Goal: Check status: Verify the current state of an ongoing process or item

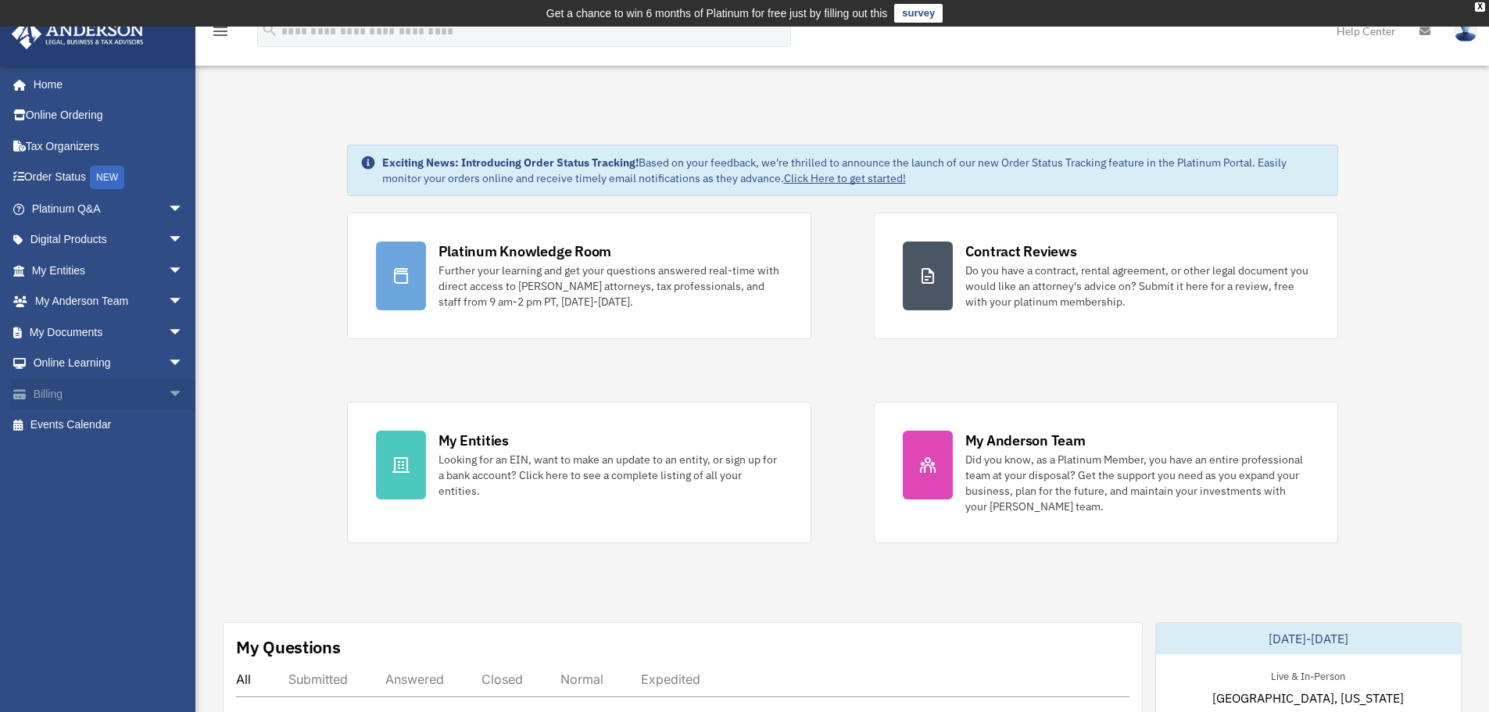
click at [101, 388] on link "Billing arrow_drop_down" at bounding box center [109, 393] width 196 height 31
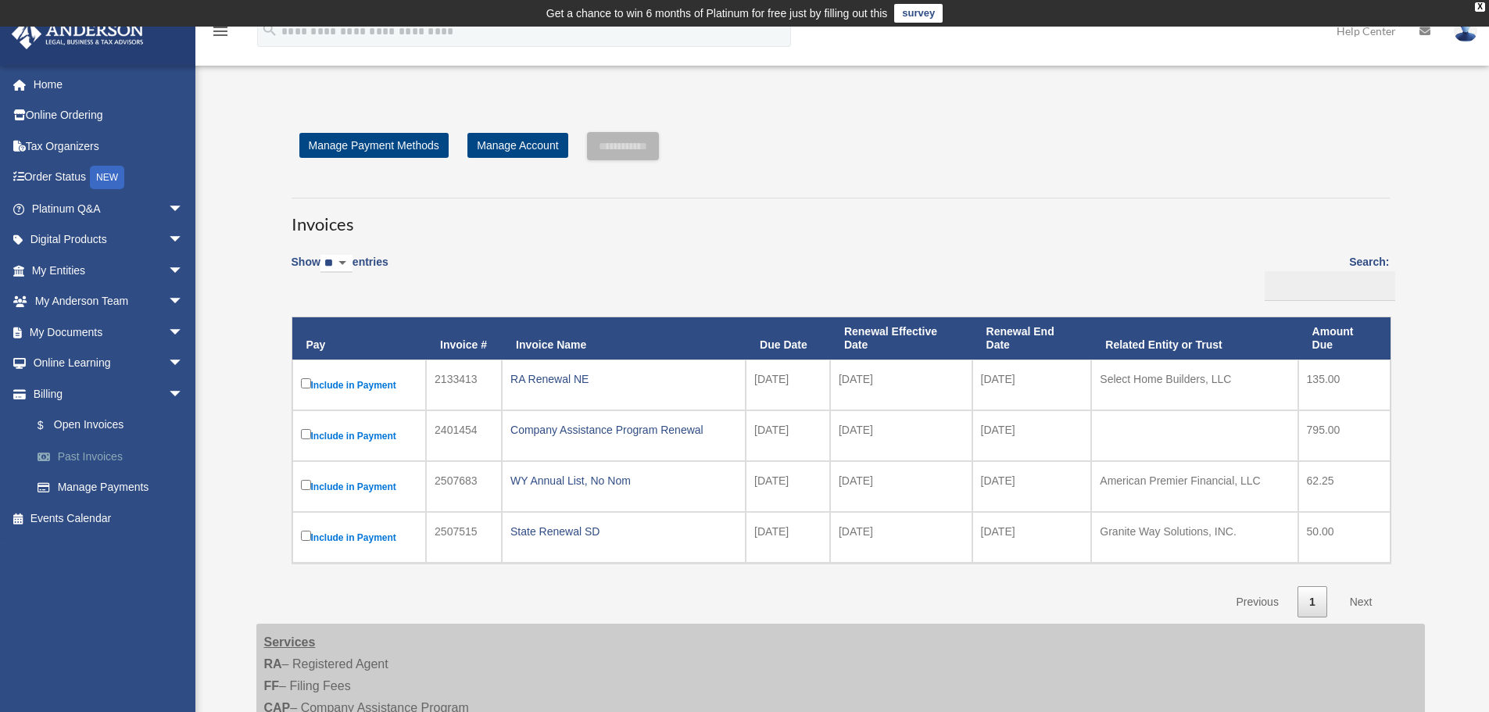
click at [105, 457] on link "Past Invoices" at bounding box center [114, 456] width 185 height 31
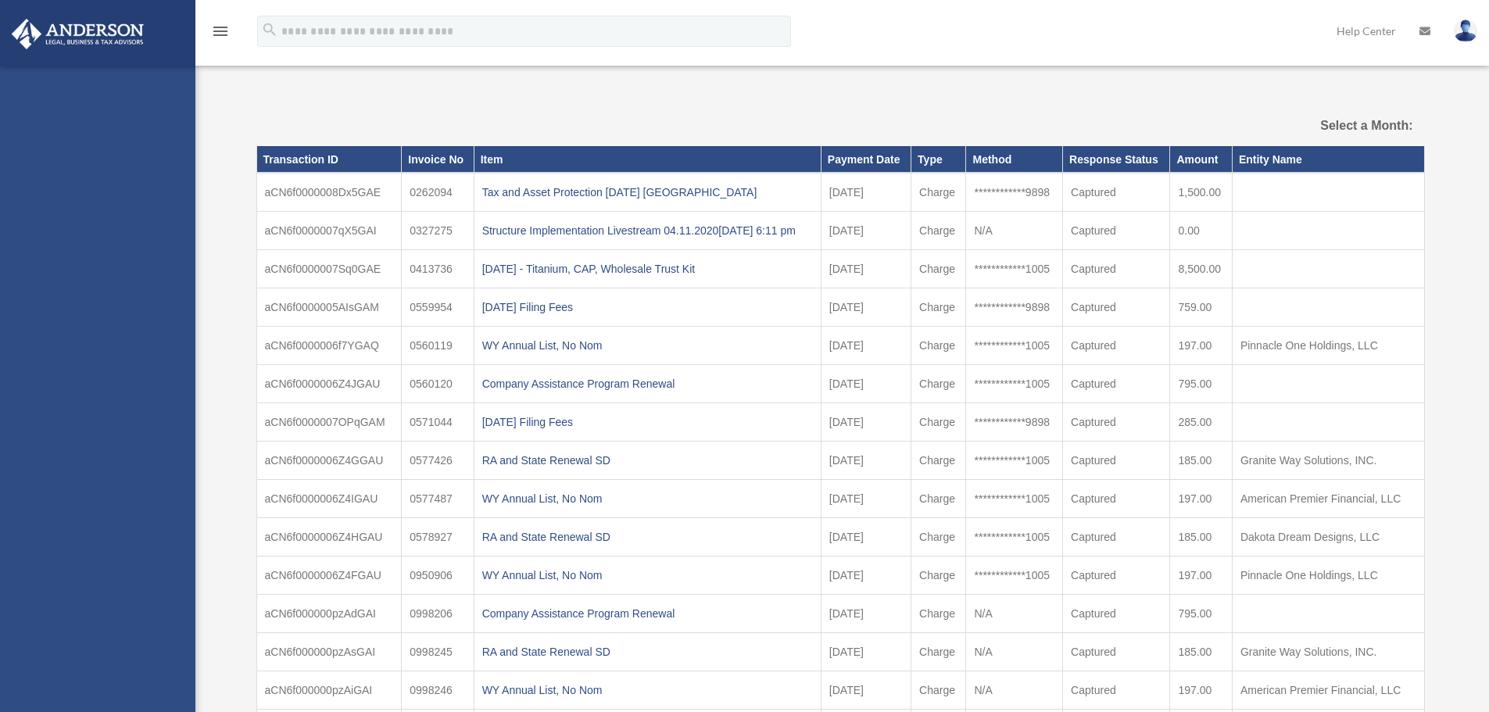
select select
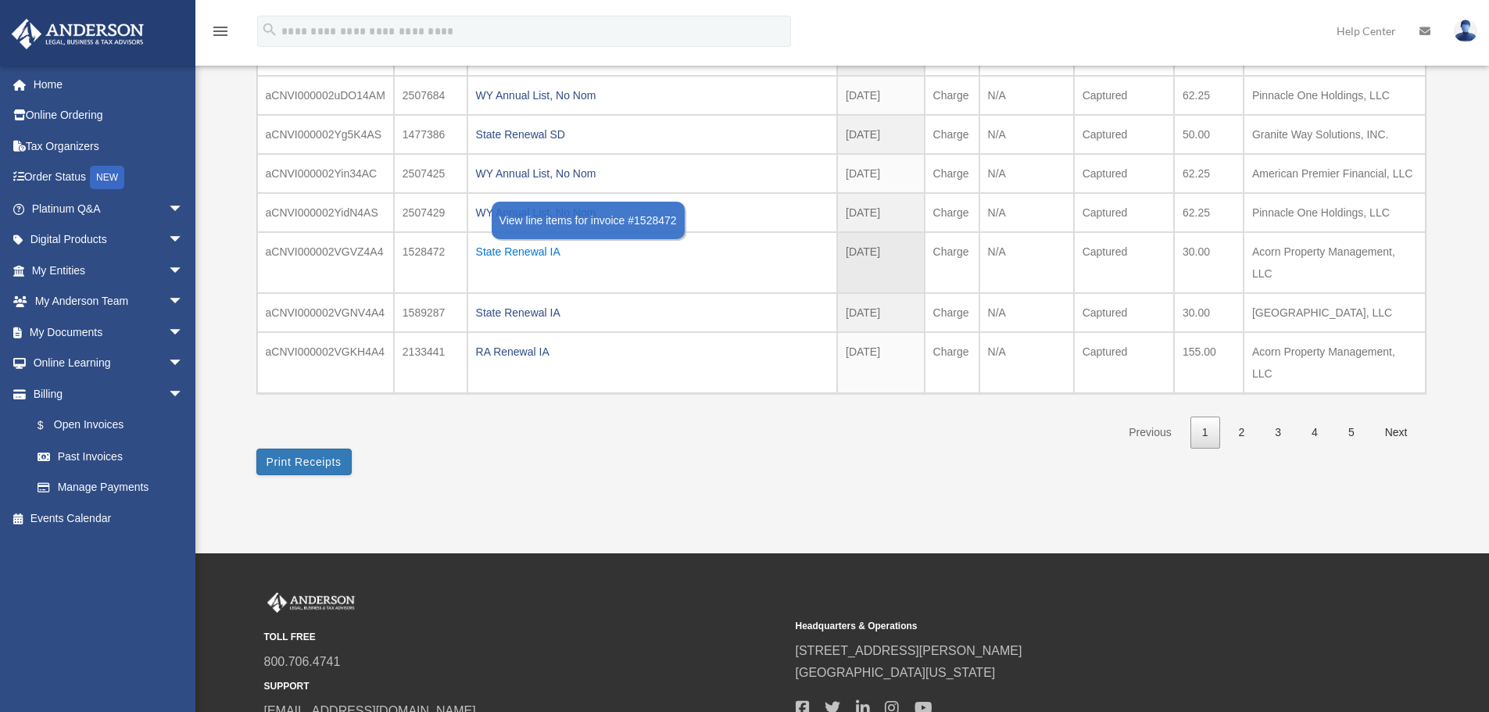
scroll to position [313, 0]
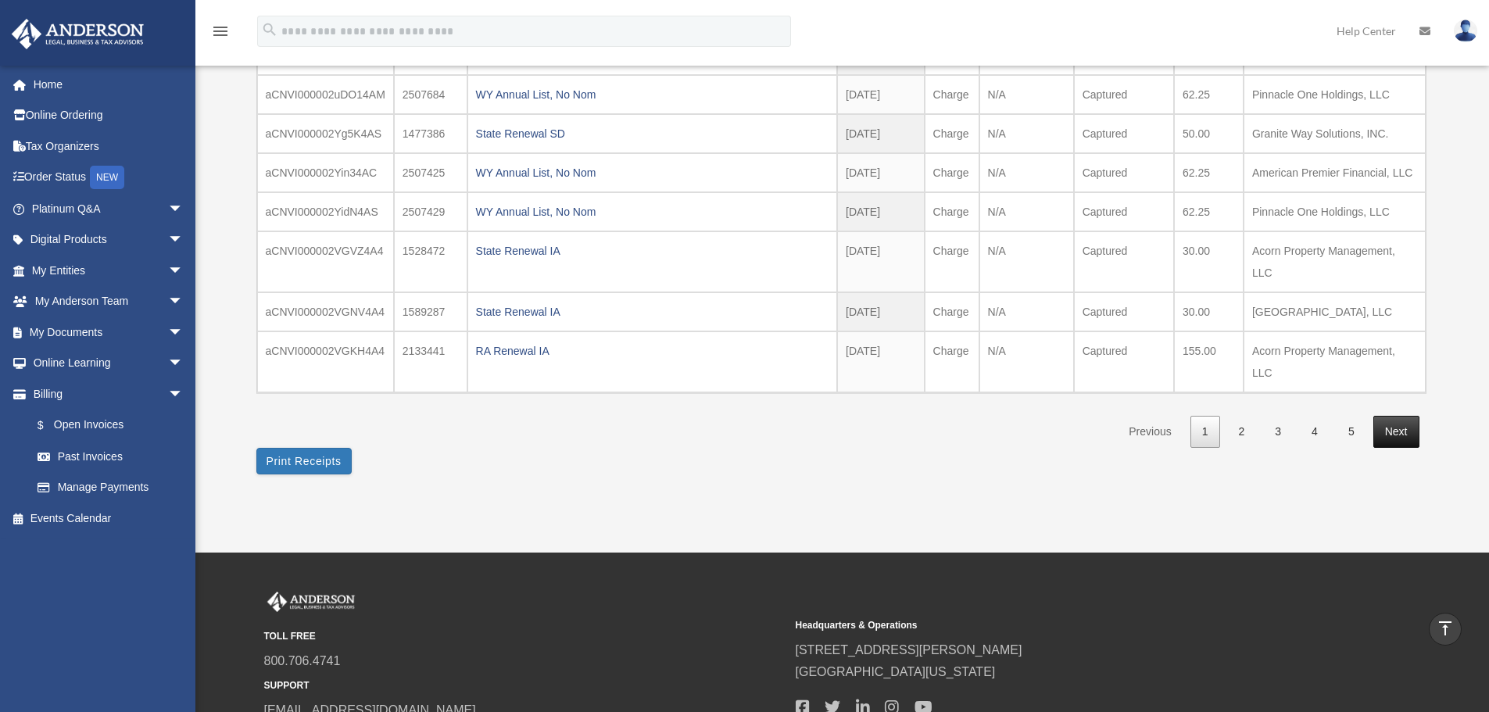
click at [1392, 430] on link "Next" at bounding box center [1396, 432] width 46 height 32
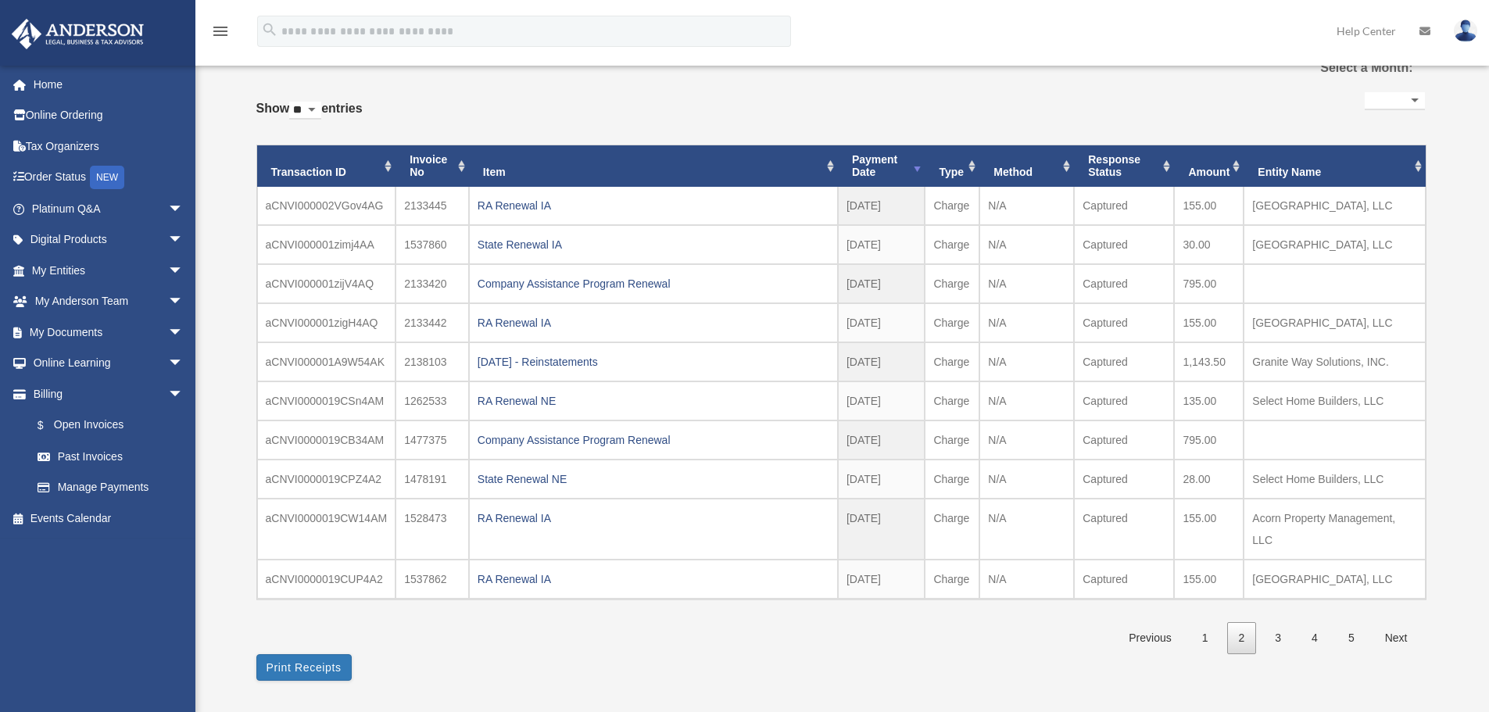
scroll to position [78, 0]
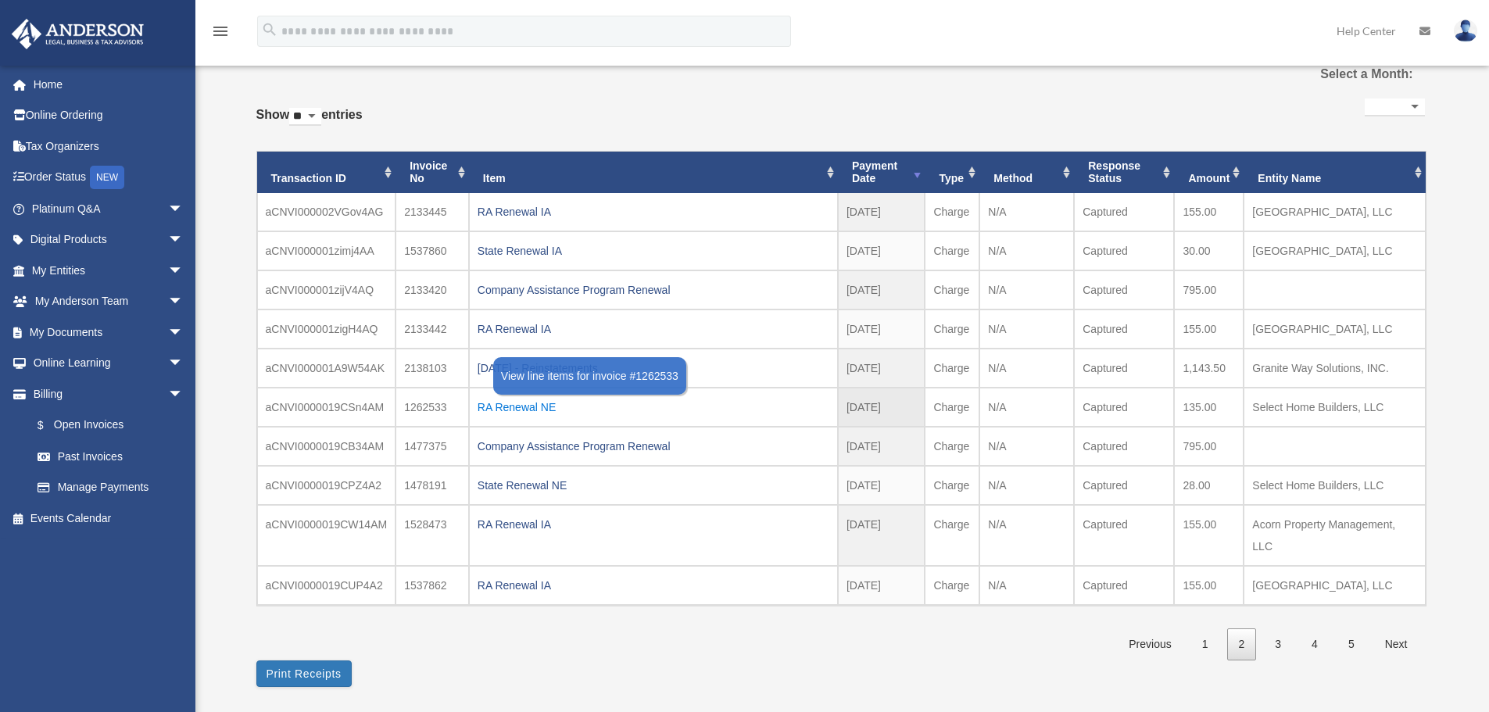
click at [514, 401] on div "RA Renewal NE" at bounding box center [654, 407] width 352 height 22
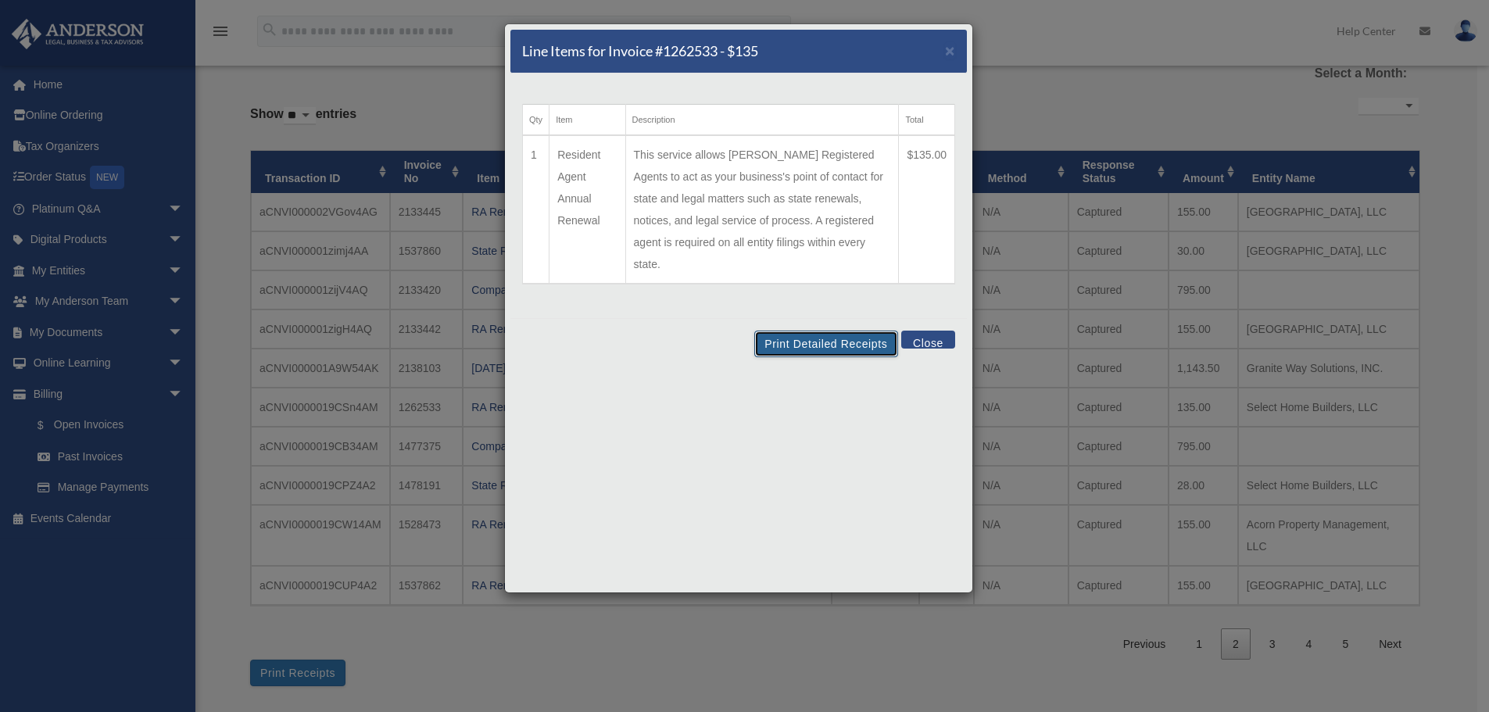
click at [824, 331] on button "Print Detailed Receipts" at bounding box center [825, 344] width 143 height 27
click at [920, 331] on button "Close" at bounding box center [928, 340] width 54 height 18
